Goal: Task Accomplishment & Management: Complete application form

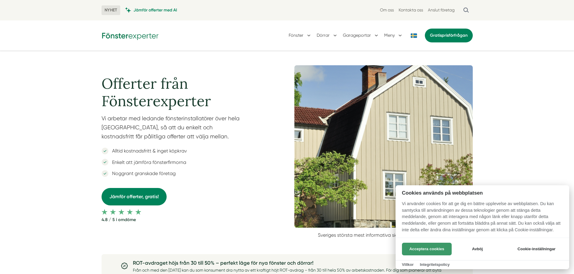
click at [437, 249] on button "Acceptera cookies" at bounding box center [427, 249] width 50 height 13
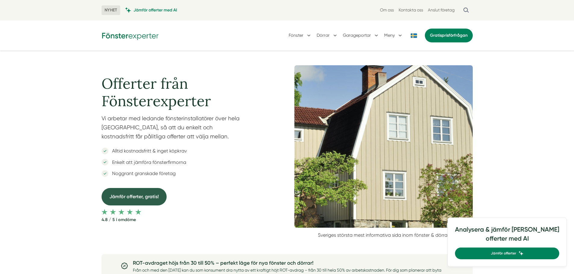
click at [154, 198] on link "Jämför offerter, gratis!" at bounding box center [134, 196] width 65 height 17
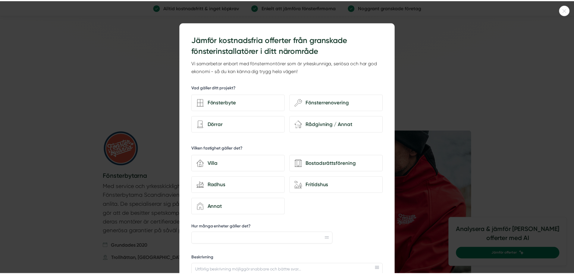
scroll to position [1024, 0]
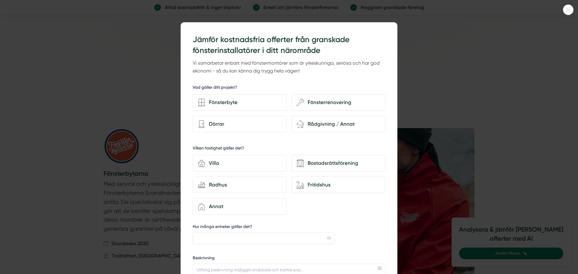
drag, startPoint x: 449, startPoint y: 77, endPoint x: 500, endPoint y: 45, distance: 60.8
click at [449, 77] on div at bounding box center [289, 137] width 578 height 274
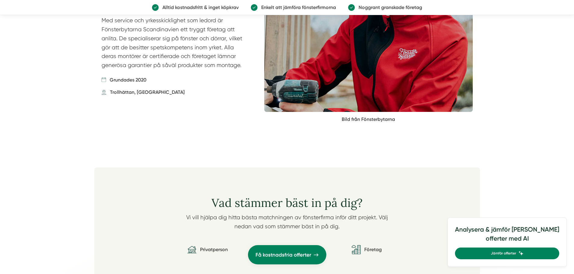
scroll to position [1325, 0]
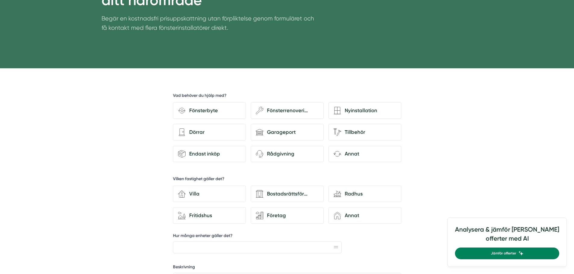
scroll to position [120, 0]
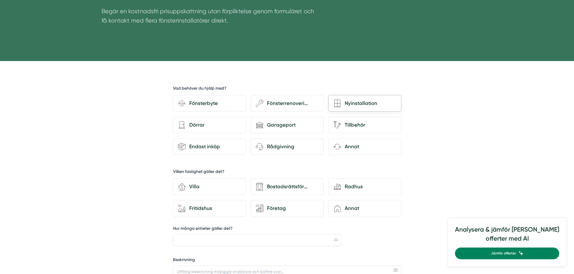
click at [350, 106] on div "Nyinstallation" at bounding box center [368, 103] width 55 height 8
click at [0, 0] on input "Nyinstallation" at bounding box center [0, 0] width 0 height 0
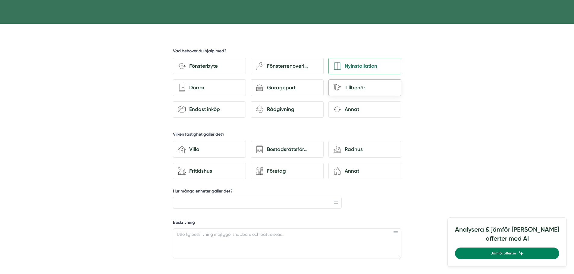
scroll to position [151, 0]
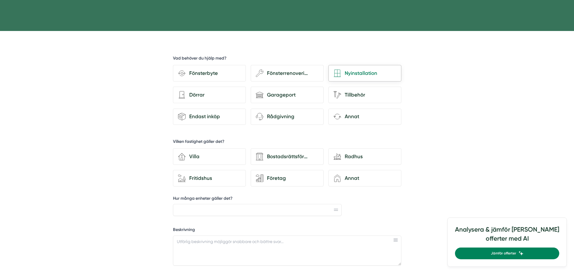
click at [358, 75] on div "Nyinstallation" at bounding box center [368, 73] width 55 height 8
click at [0, 0] on input "Nyinstallation" at bounding box center [0, 0] width 0 height 0
click at [365, 77] on div "Nyinstallation" at bounding box center [368, 73] width 55 height 8
click at [0, 0] on input "Nyinstallation" at bounding box center [0, 0] width 0 height 0
click at [308, 212] on input "Hur många enheter gäller det?" at bounding box center [257, 210] width 169 height 12
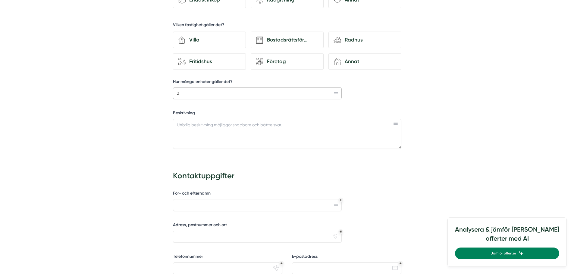
scroll to position [271, 0]
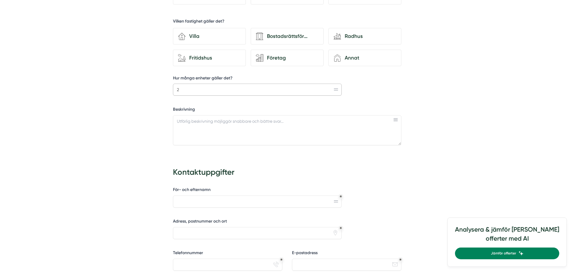
type input "2"
click at [226, 127] on textarea "Beskrivning" at bounding box center [287, 130] width 228 height 30
click at [282, 124] on textarea "Beskrivning" at bounding box center [287, 130] width 228 height 30
type textarea "B"
type textarea "I"
